Goal: Complete application form

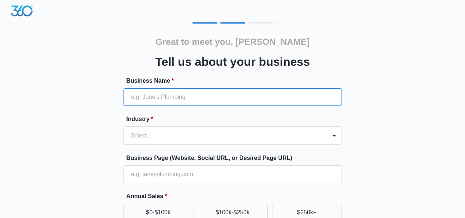
click at [186, 95] on input "Business Name *" at bounding box center [232, 97] width 218 height 18
type input "SEQOPS"
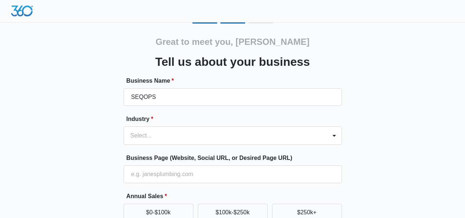
type input "05568130032"
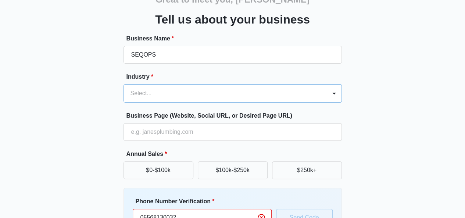
click at [152, 103] on div "Select..." at bounding box center [232, 93] width 218 height 18
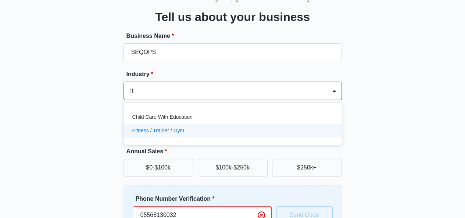
type input "i"
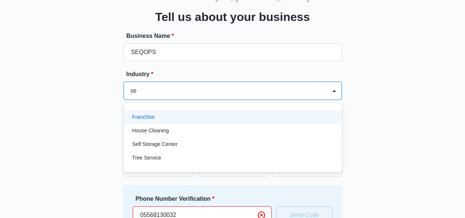
type input "s"
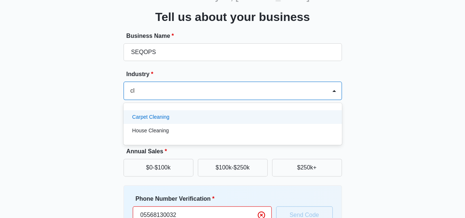
type input "c"
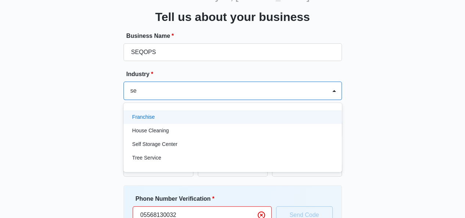
type input "s"
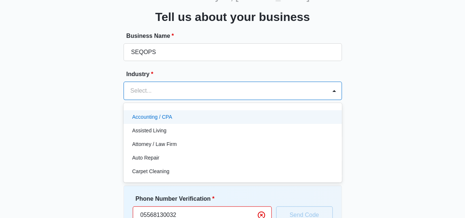
click at [172, 117] on div "Accounting / CPA" at bounding box center [231, 117] width 199 height 8
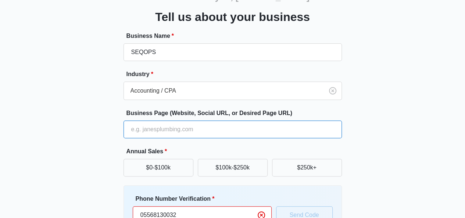
click at [146, 127] on input "Business Page (Website, Social URL, or Desired Page URL)" at bounding box center [232, 130] width 218 height 18
type input "[URL][DOMAIN_NAME]"
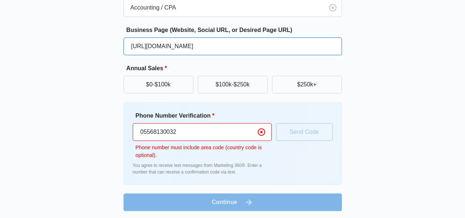
scroll to position [129, 0]
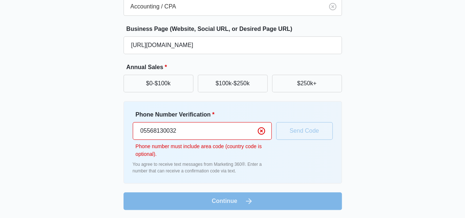
click at [179, 133] on input "05568130032" at bounding box center [202, 131] width 139 height 18
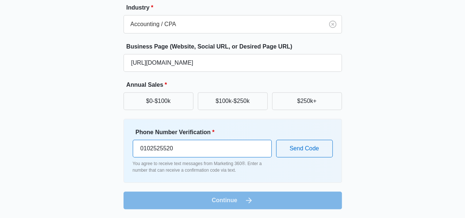
scroll to position [111, 0]
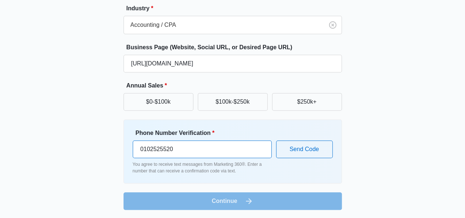
click at [222, 148] on input "0102525520" at bounding box center [202, 149] width 139 height 18
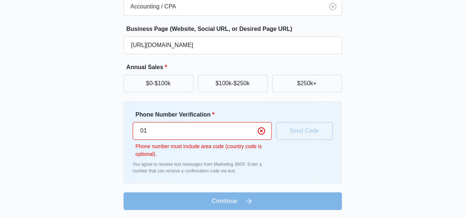
type input "0"
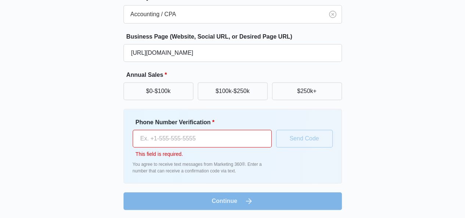
click at [211, 138] on input "Phone Number Verification *" at bounding box center [202, 139] width 139 height 18
click at [193, 138] on input "Phone Number Verification *" at bounding box center [202, 139] width 139 height 18
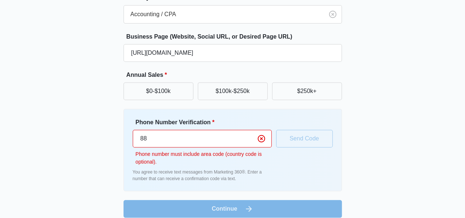
type input "8"
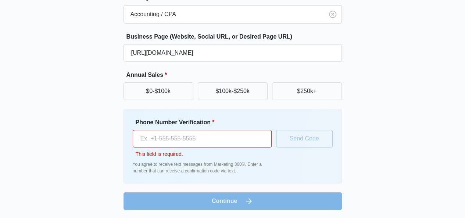
click at [216, 140] on input "Phone Number Verification *" at bounding box center [202, 139] width 139 height 18
paste input "46726410148"
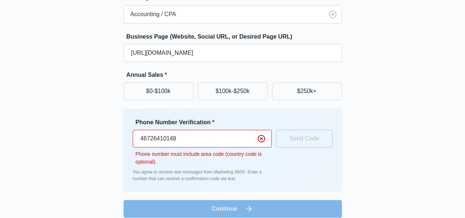
click at [146, 138] on input "46726410148" at bounding box center [202, 139] width 139 height 18
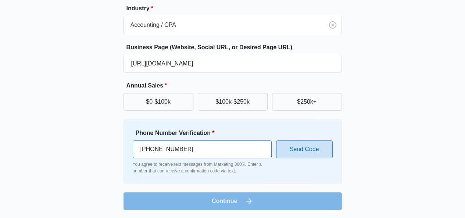
type input "[PHONE_NUMBER]"
click at [295, 149] on button "Send Code" at bounding box center [304, 149] width 57 height 18
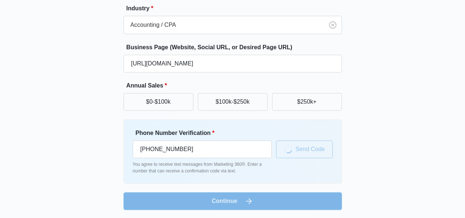
scroll to position [130, 0]
drag, startPoint x: 254, startPoint y: 200, endPoint x: 258, endPoint y: 194, distance: 6.9
click at [254, 200] on form "Business Name * SEQOPS Industry * Accounting / CPA Business Page (Website, Soci…" at bounding box center [232, 88] width 218 height 244
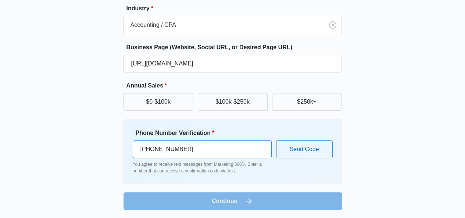
click at [193, 147] on input "[PHONE_NUMBER]" at bounding box center [202, 149] width 139 height 18
drag, startPoint x: 186, startPoint y: 145, endPoint x: 123, endPoint y: 144, distance: 63.2
click at [123, 144] on div "Great to meet you, [PERSON_NAME] Tell us about your business Invalid phone numb…" at bounding box center [232, 51] width 441 height 318
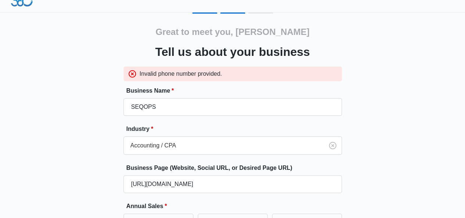
scroll to position [0, 0]
